Goal: Transaction & Acquisition: Purchase product/service

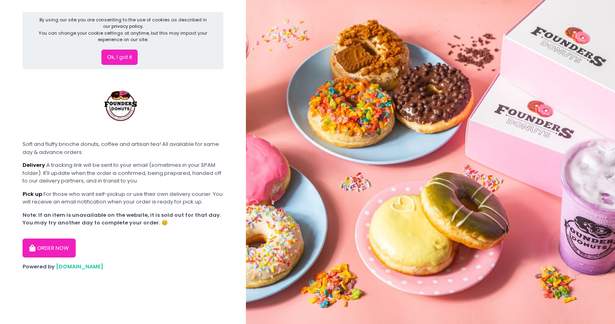
click at [127, 60] on button "Ok, I got it" at bounding box center [119, 57] width 36 height 15
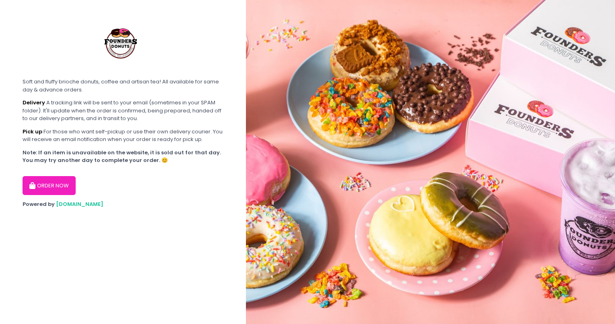
click at [60, 188] on button "ORDER NOW" at bounding box center [49, 185] width 53 height 19
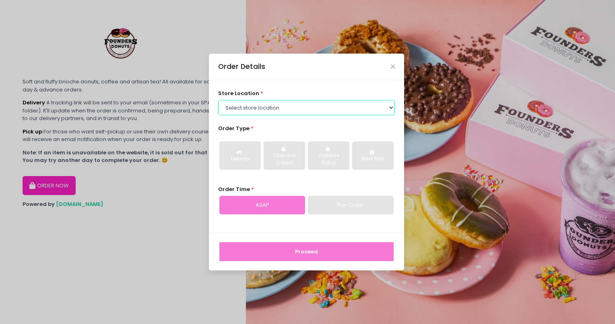
click at [270, 103] on select "Select store location Founders Donuts - [PERSON_NAME] Founders Donuts - [GEOGRA…" at bounding box center [306, 107] width 177 height 15
click at [218, 100] on select "Select store location Founders Donuts - [PERSON_NAME] Founders Donuts - [GEOGRA…" at bounding box center [306, 107] width 177 height 15
click at [272, 109] on select "Select store location Founders Donuts - [PERSON_NAME] Founders Donuts - [GEOGRA…" at bounding box center [306, 107] width 177 height 15
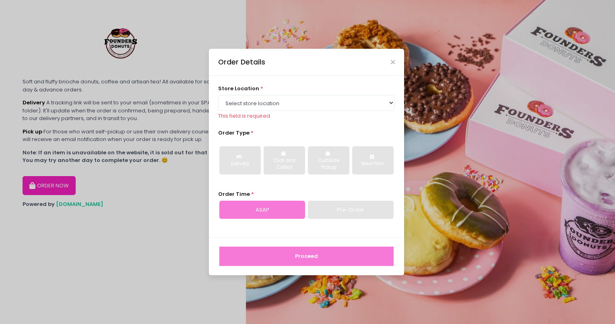
click at [279, 206] on div "ASAP" at bounding box center [262, 210] width 86 height 19
click at [285, 102] on select "Select store location Founders Donuts - [PERSON_NAME] Founders Donuts - [GEOGRA…" at bounding box center [306, 102] width 177 height 15
click at [325, 103] on select "Select store location Founders Donuts - [PERSON_NAME] Founders Donuts - [GEOGRA…" at bounding box center [306, 102] width 177 height 15
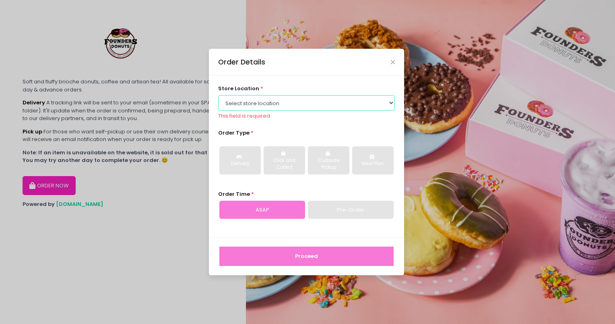
click at [325, 103] on select "Select store location Founders Donuts - [PERSON_NAME] Founders Donuts - [GEOGRA…" at bounding box center [306, 102] width 177 height 15
